Goal: Browse casually

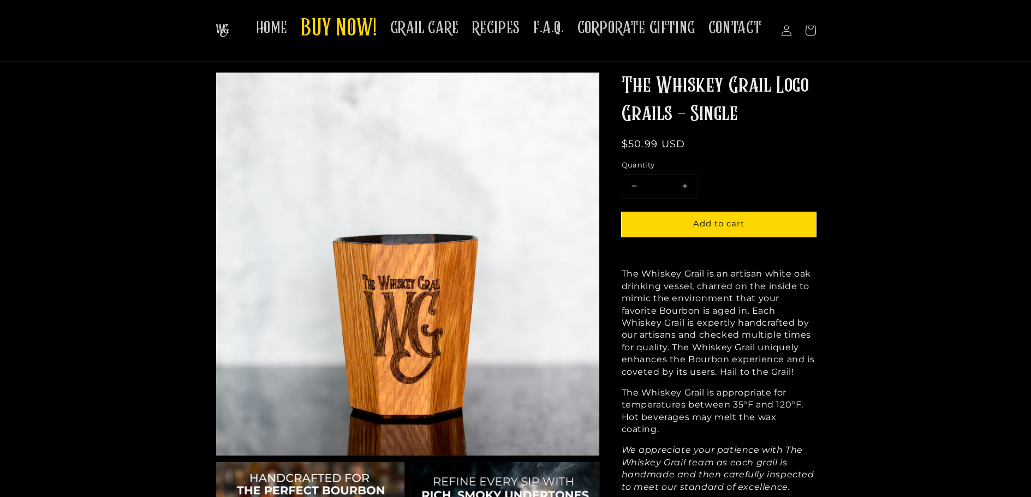
scroll to position [27, 0]
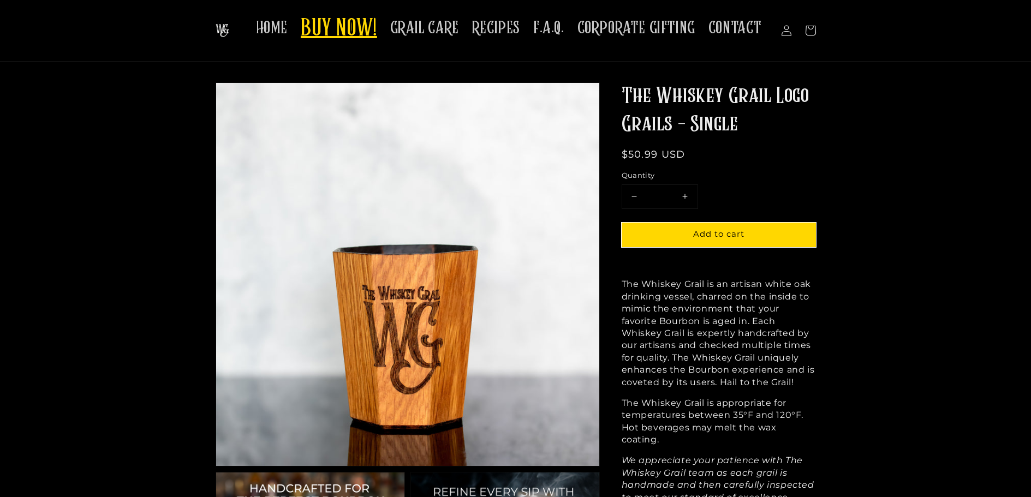
click at [353, 32] on span "BUY NOW!" at bounding box center [339, 29] width 76 height 30
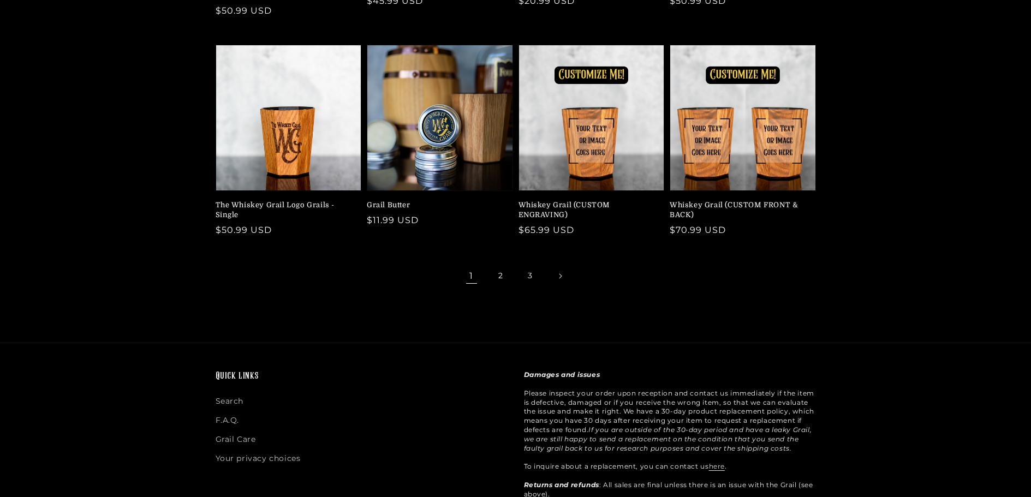
scroll to position [314, 0]
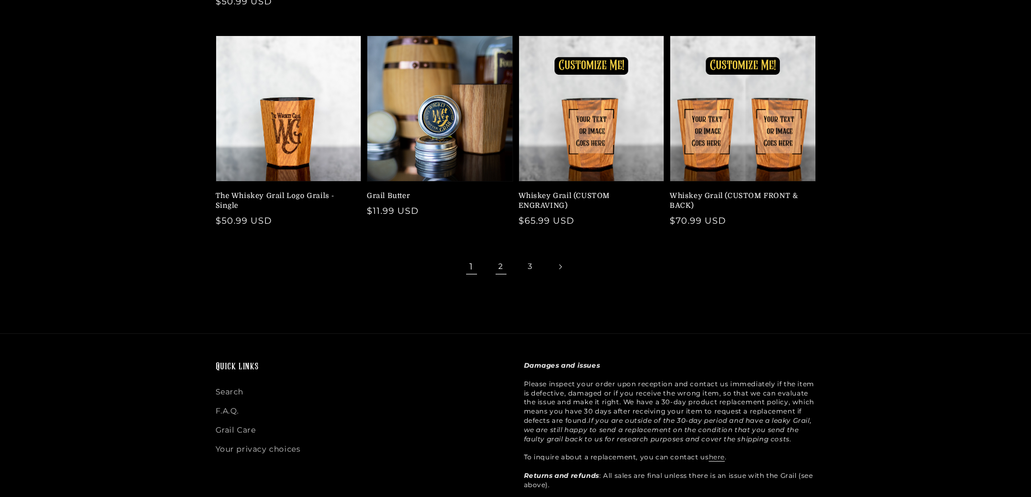
click at [501, 257] on link "2" at bounding box center [501, 267] width 24 height 24
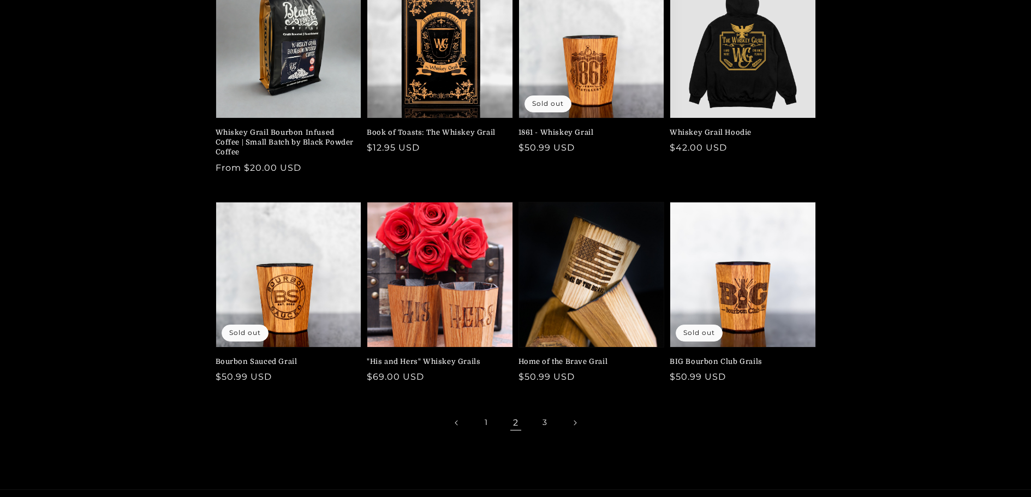
scroll to position [191, 0]
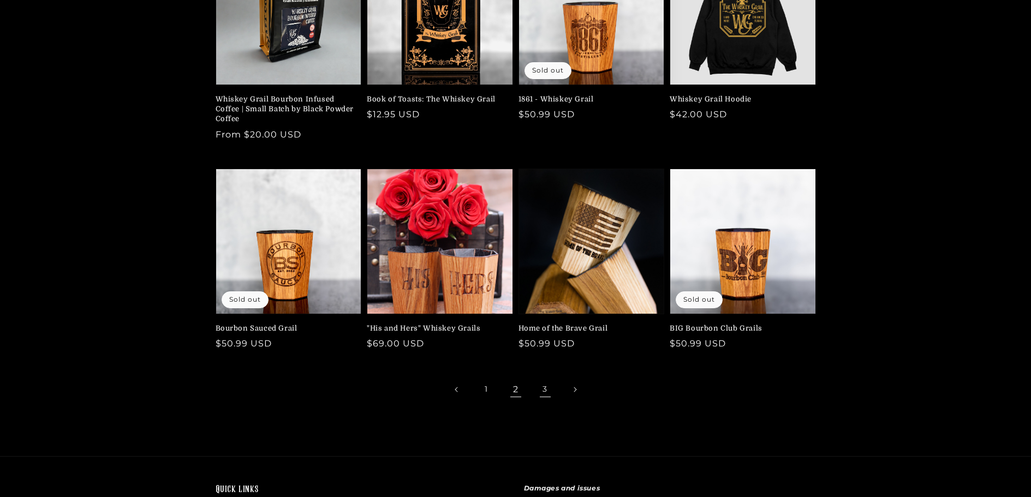
click at [548, 389] on link "3" at bounding box center [545, 390] width 24 height 24
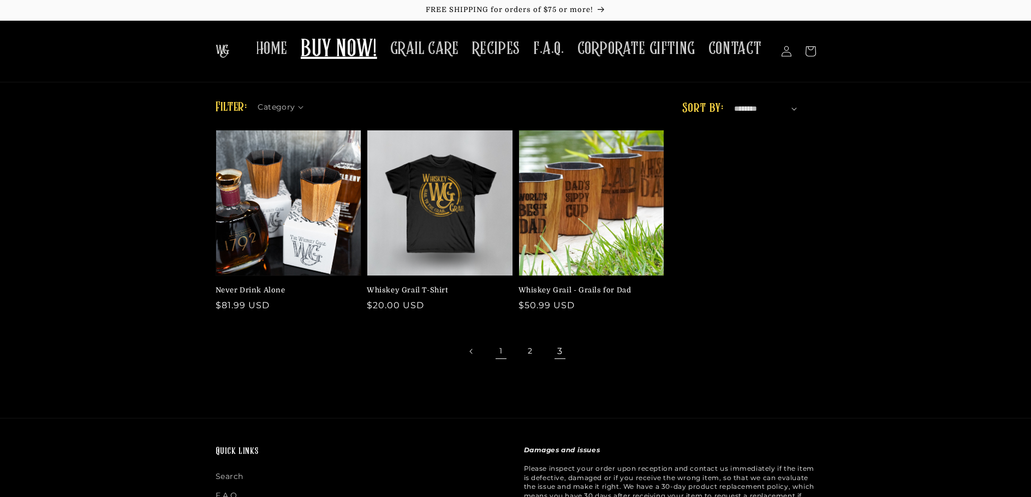
click at [498, 349] on link "1" at bounding box center [501, 352] width 24 height 24
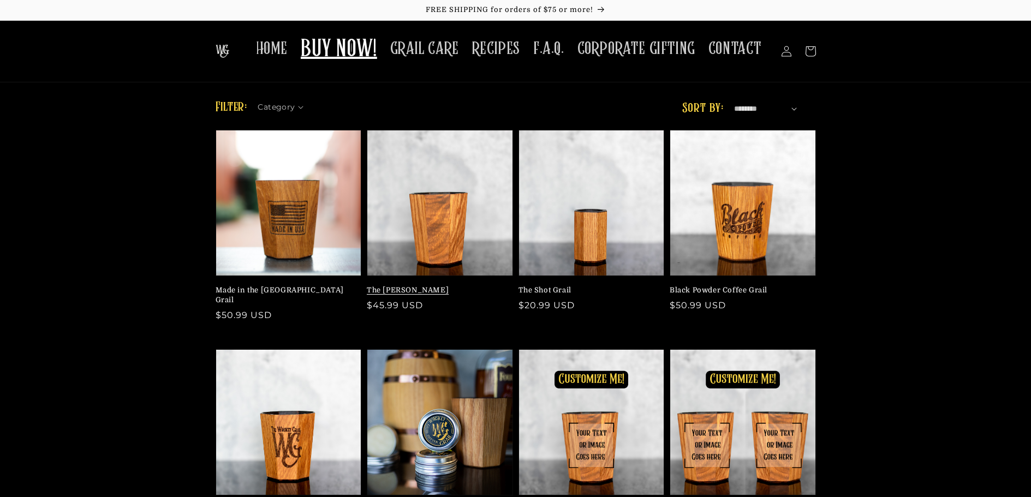
click at [437, 285] on link "The [PERSON_NAME]" at bounding box center [437, 290] width 140 height 10
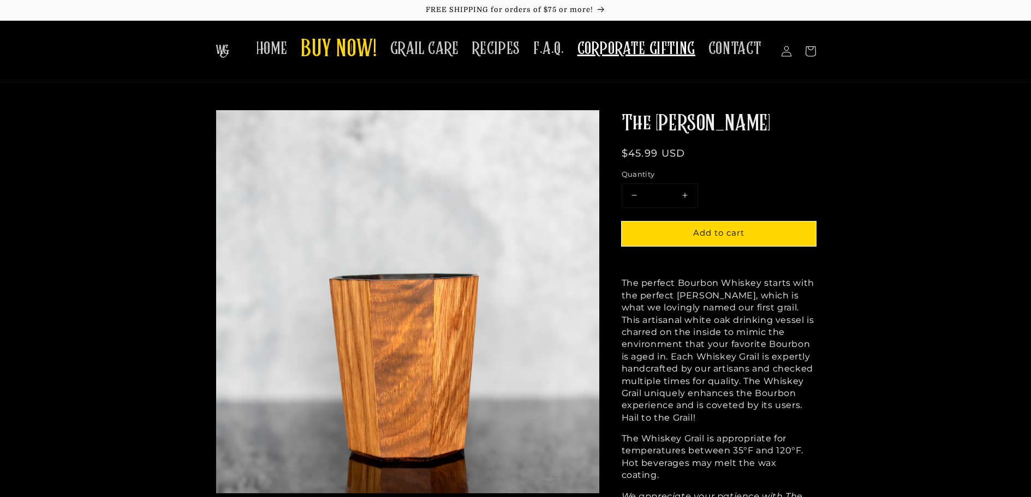
click at [668, 58] on span "CORPORATE GIFTING" at bounding box center [637, 48] width 118 height 21
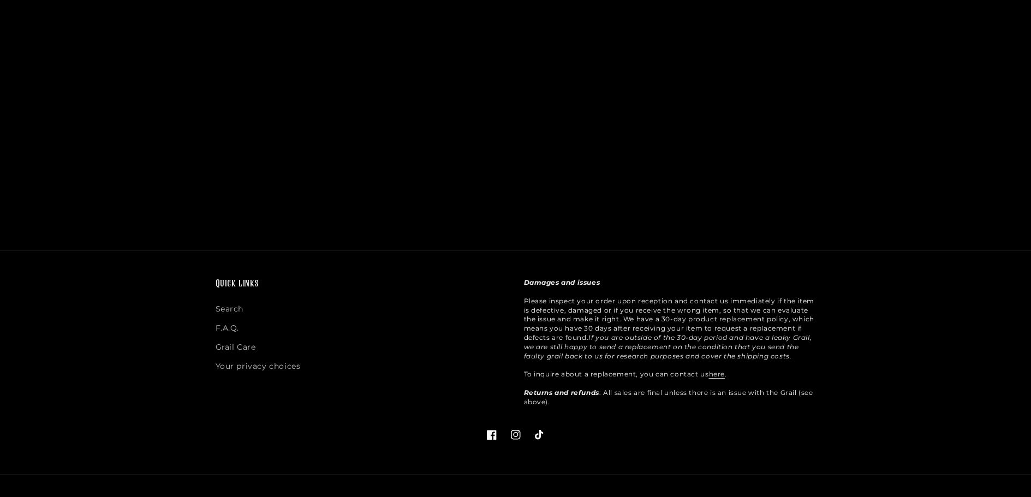
scroll to position [1801, 0]
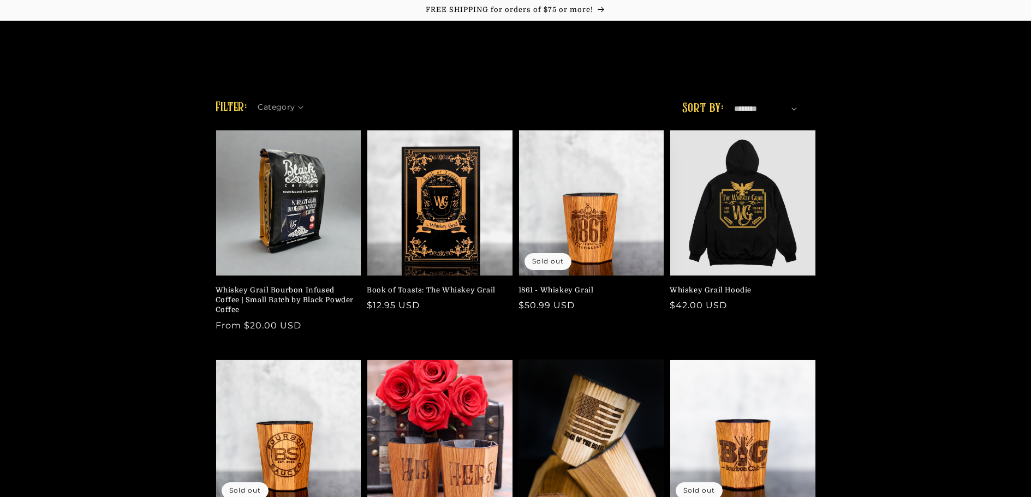
scroll to position [191, 0]
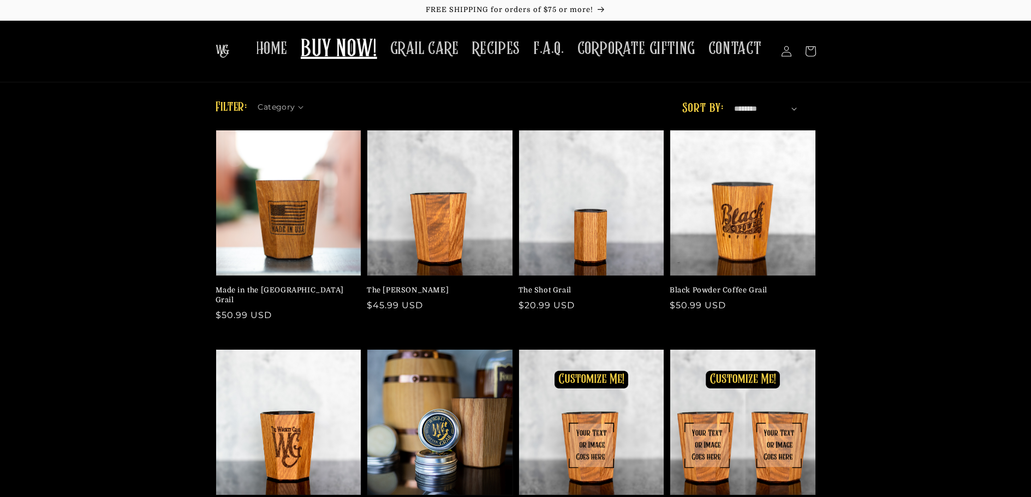
scroll to position [314, 0]
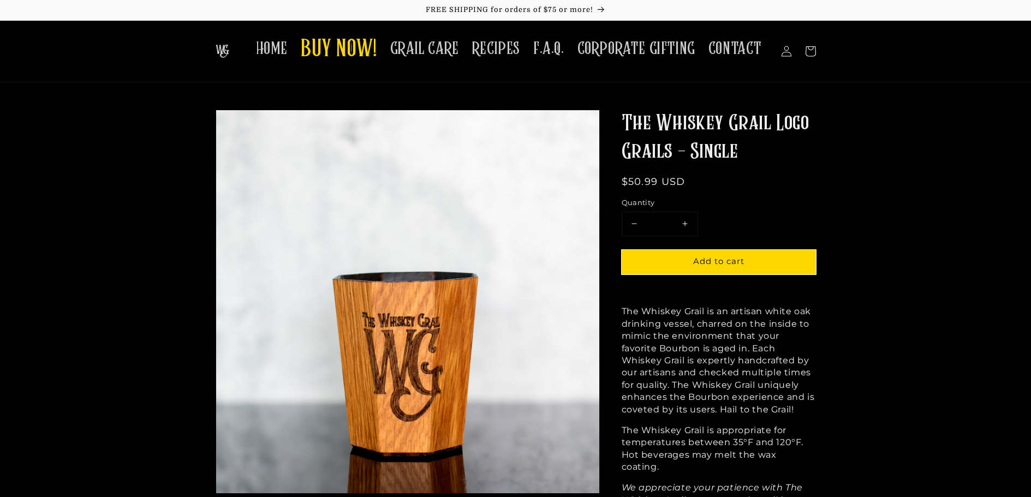
scroll to position [27, 0]
